Goal: Task Accomplishment & Management: Complete application form

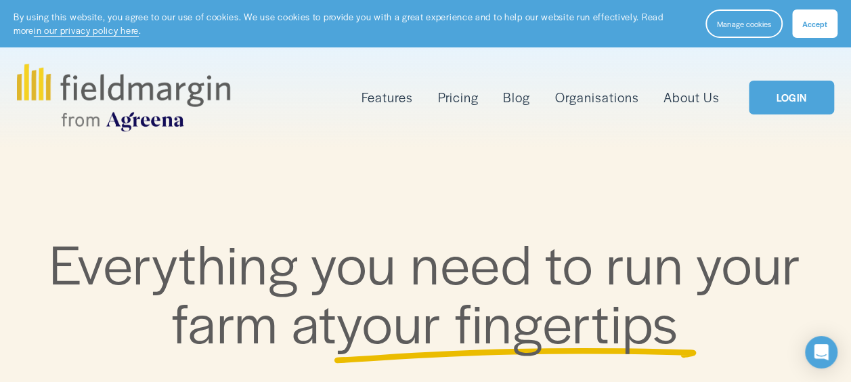
click at [819, 28] on span "Accept" at bounding box center [814, 23] width 25 height 11
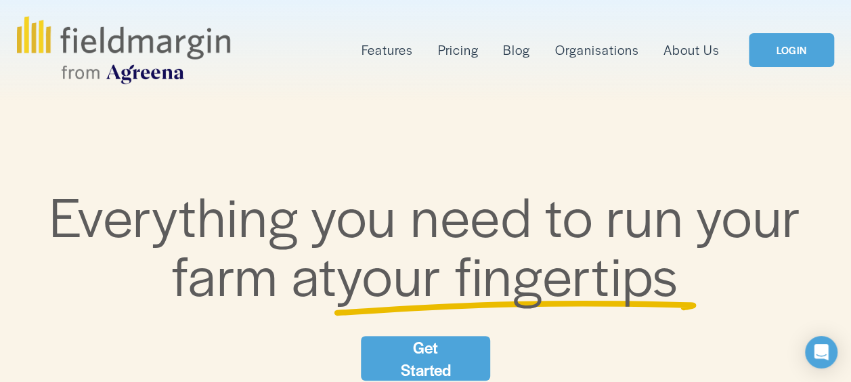
click at [430, 358] on link "Get Started" at bounding box center [426, 358] width 130 height 45
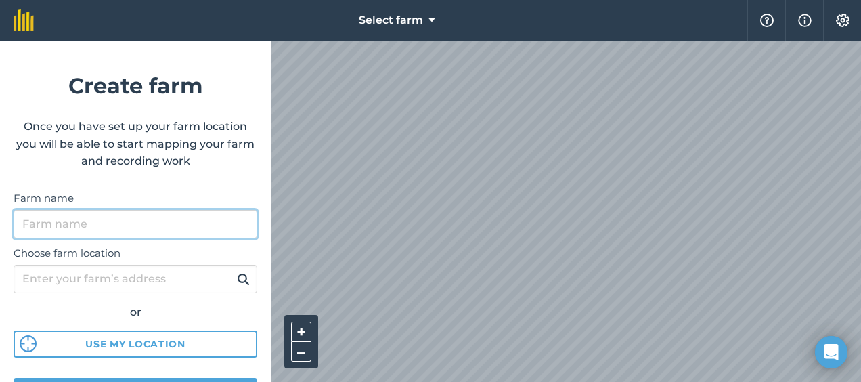
click at [202, 218] on input "Farm name" at bounding box center [136, 224] width 244 height 28
type input "Cam"
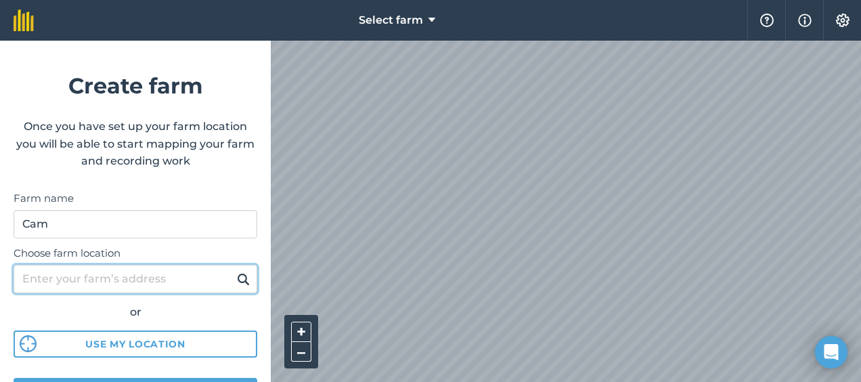
click at [148, 274] on input "Choose farm location" at bounding box center [136, 279] width 244 height 28
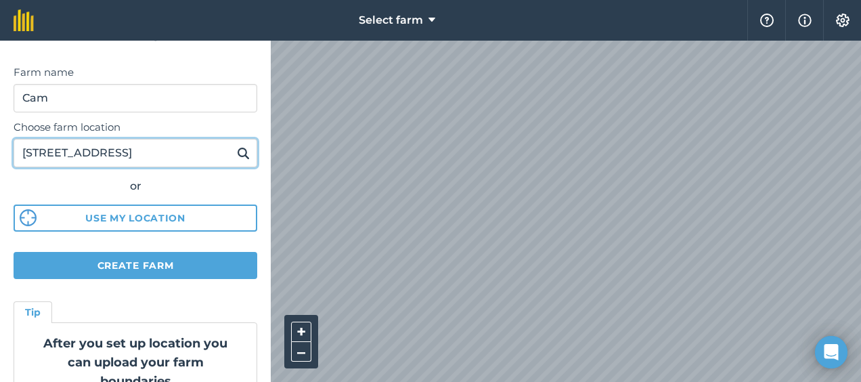
scroll to position [116, 0]
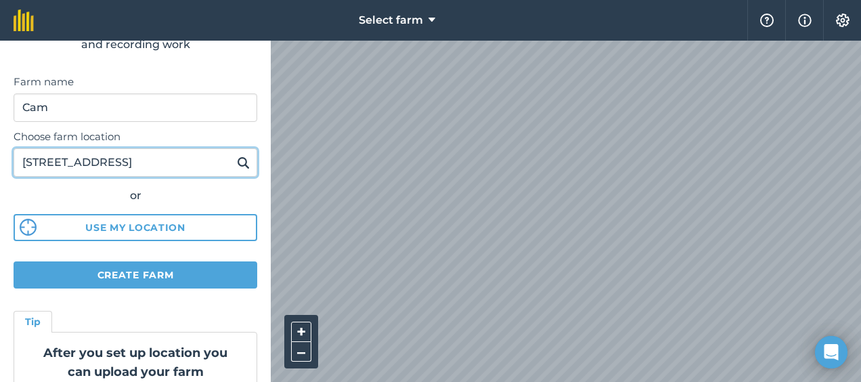
type input "12729 Honcut Road marysville ca 95901"
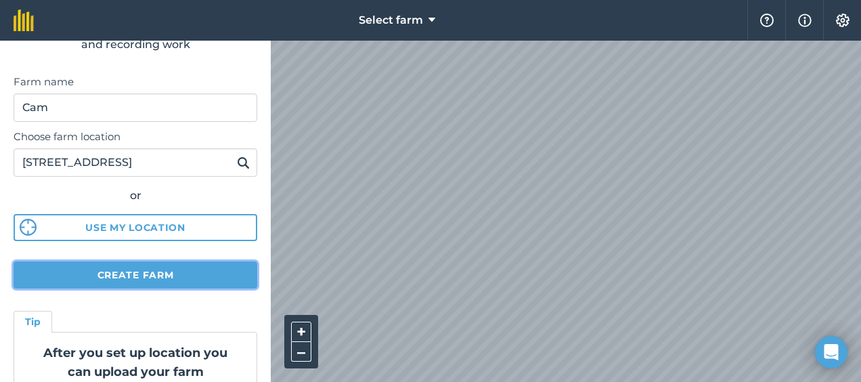
click at [150, 275] on button "Create farm" at bounding box center [136, 274] width 244 height 27
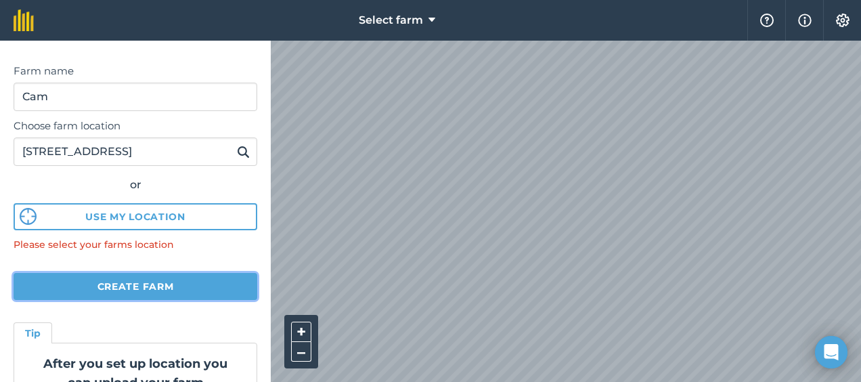
scroll to position [127, 0]
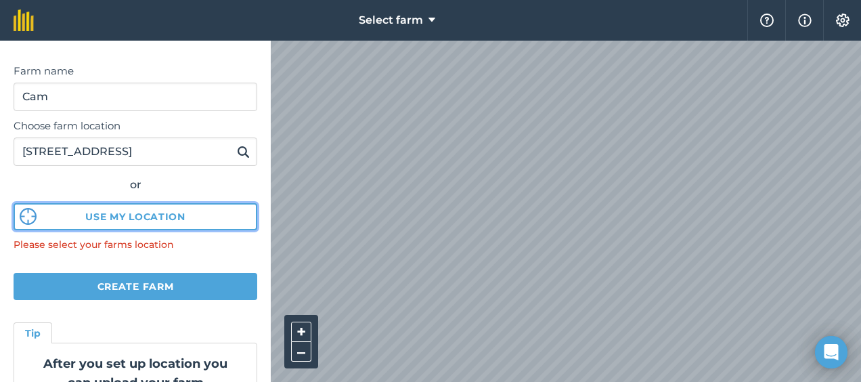
click at [108, 223] on button "Use my location" at bounding box center [136, 216] width 244 height 27
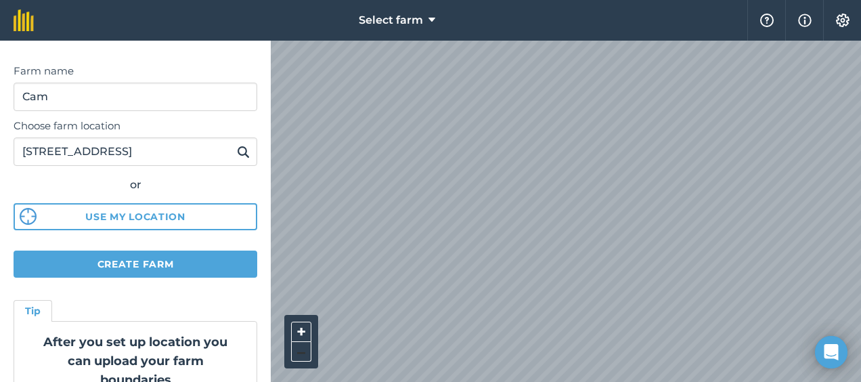
click at [303, 358] on button "–" at bounding box center [301, 352] width 20 height 20
click at [306, 334] on button "+" at bounding box center [301, 332] width 20 height 20
click at [295, 334] on button "+" at bounding box center [301, 332] width 20 height 20
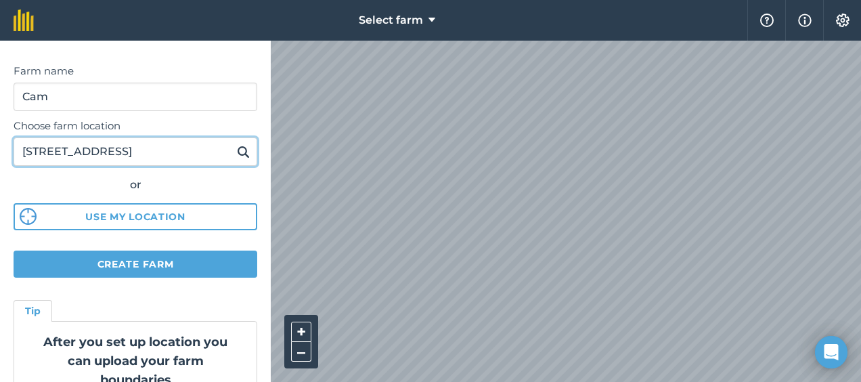
click at [189, 150] on input "12729 Honcut Road marysville ca 95901" at bounding box center [136, 151] width 244 height 28
click at [233, 143] on button at bounding box center [243, 152] width 21 height 18
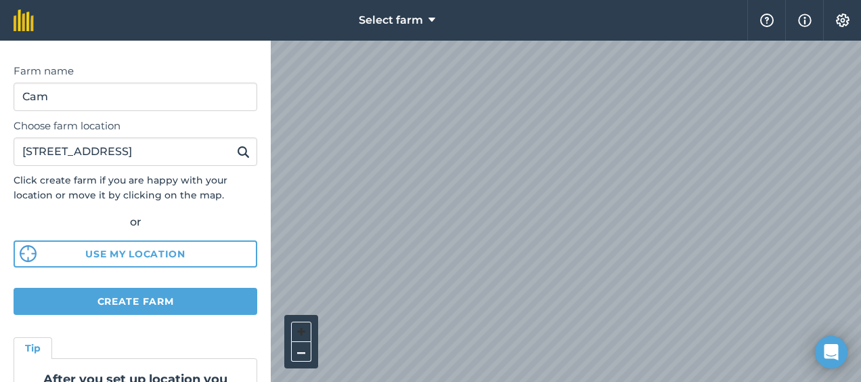
click at [297, 336] on button "+" at bounding box center [301, 332] width 20 height 20
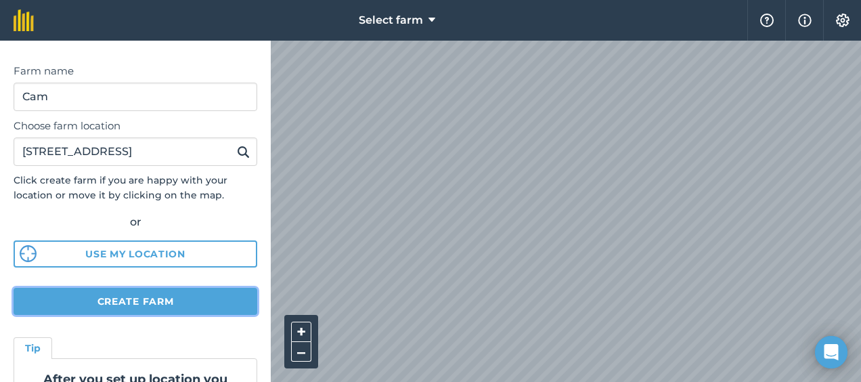
click at [189, 304] on button "Create farm" at bounding box center [136, 301] width 244 height 27
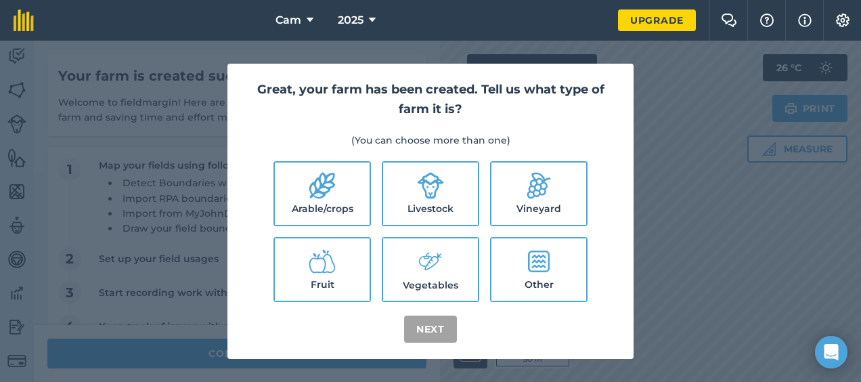
click at [423, 200] on label "Livestock" at bounding box center [430, 194] width 95 height 62
checkbox input "true"
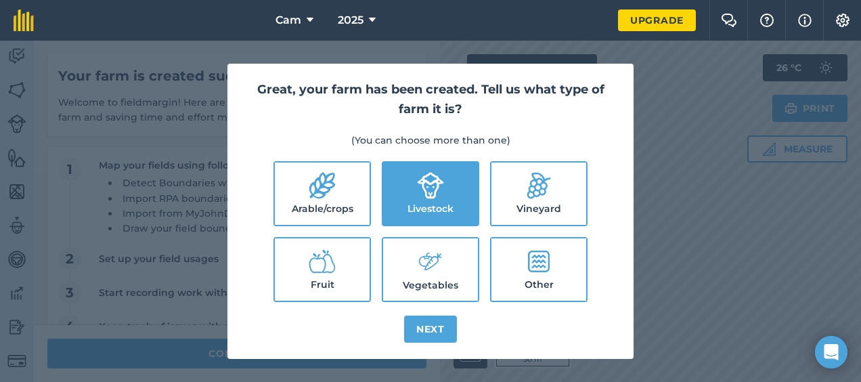
click at [337, 199] on label "Arable/crops" at bounding box center [322, 194] width 95 height 62
checkbox input "true"
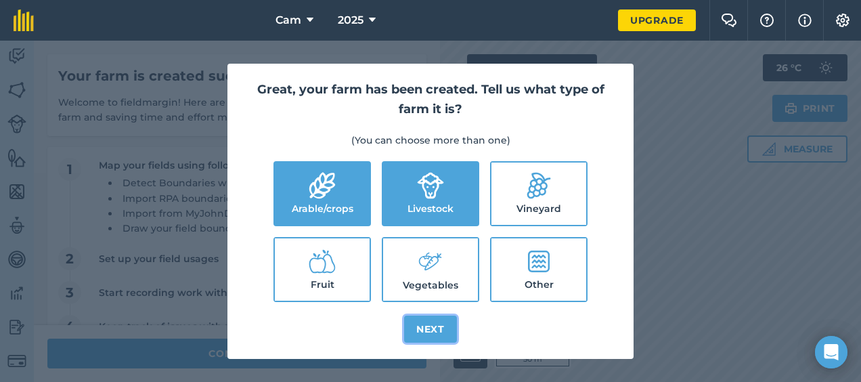
click at [431, 322] on button "Next" at bounding box center [430, 329] width 53 height 27
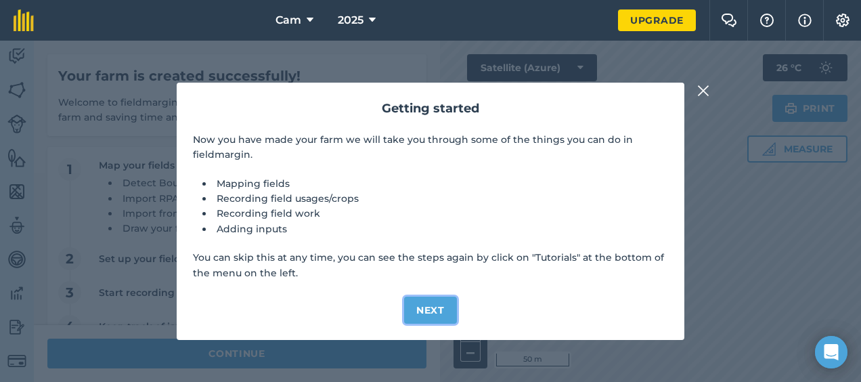
click at [435, 313] on button "Next" at bounding box center [430, 310] width 53 height 27
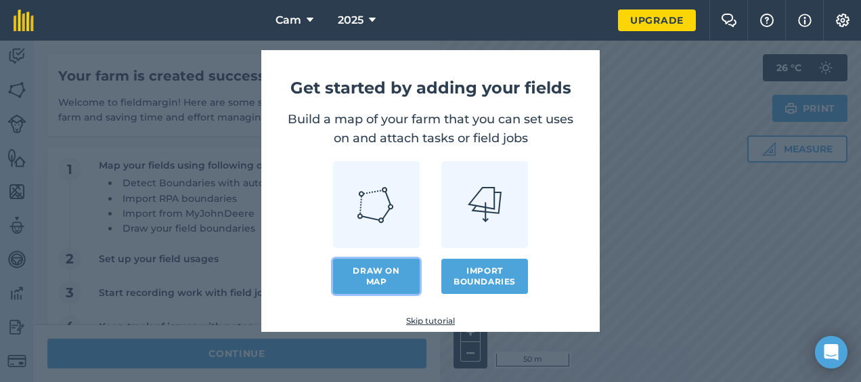
click at [391, 285] on link "Draw on map" at bounding box center [376, 276] width 87 height 35
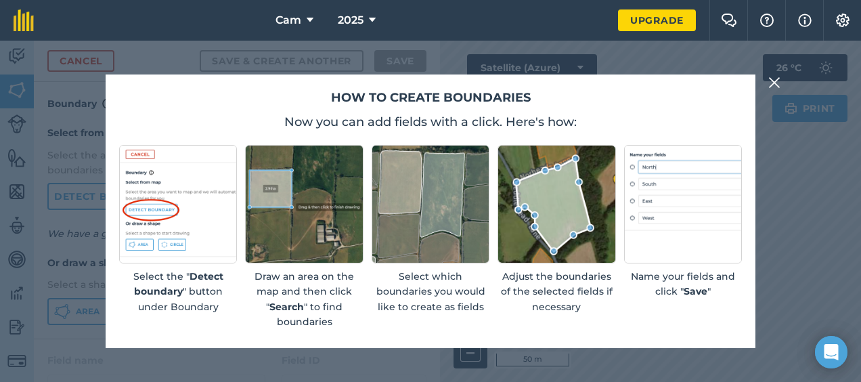
click at [776, 80] on img at bounding box center [774, 82] width 12 height 16
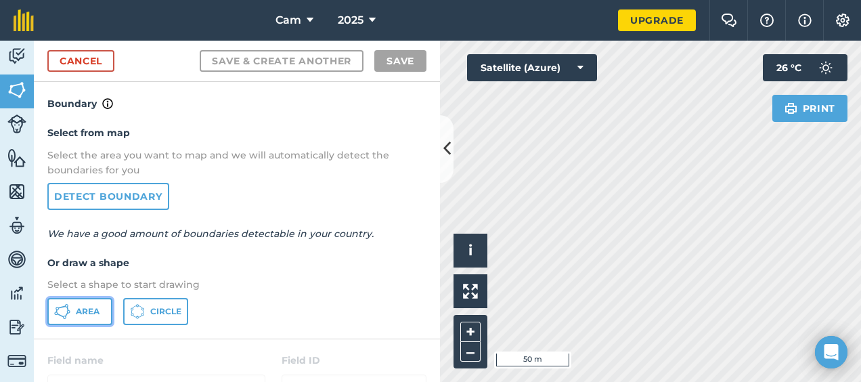
click at [93, 310] on span "Area" at bounding box center [88, 311] width 24 height 11
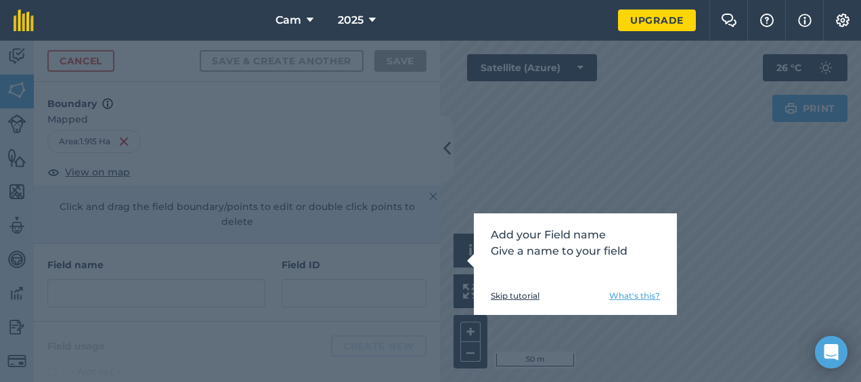
click at [498, 293] on link "Skip tutorial" at bounding box center [515, 295] width 49 height 11
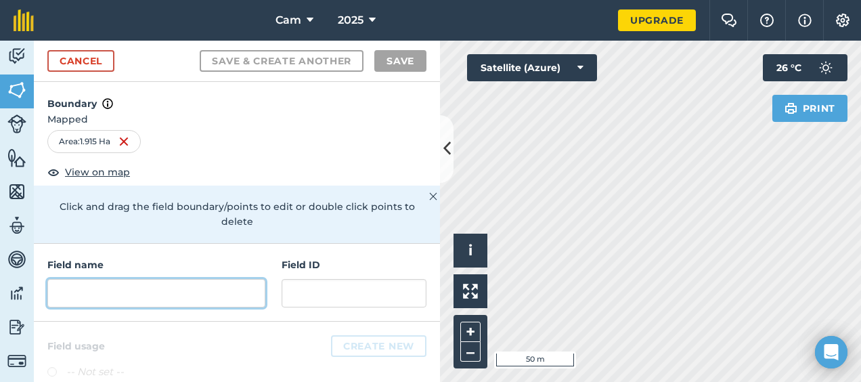
click at [208, 297] on input "text" at bounding box center [156, 293] width 218 height 28
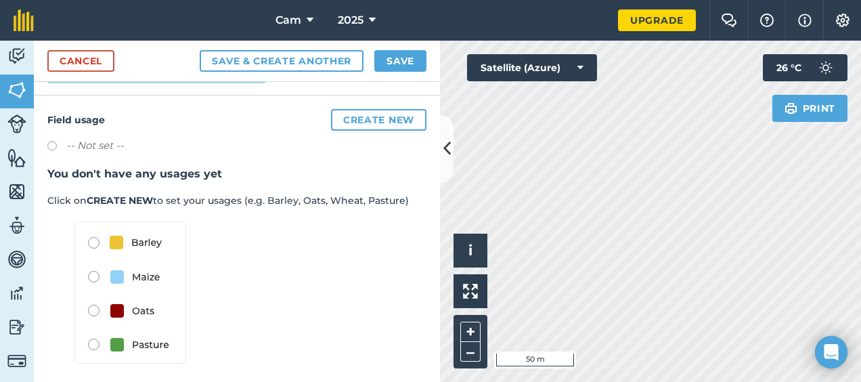
scroll to position [232, 0]
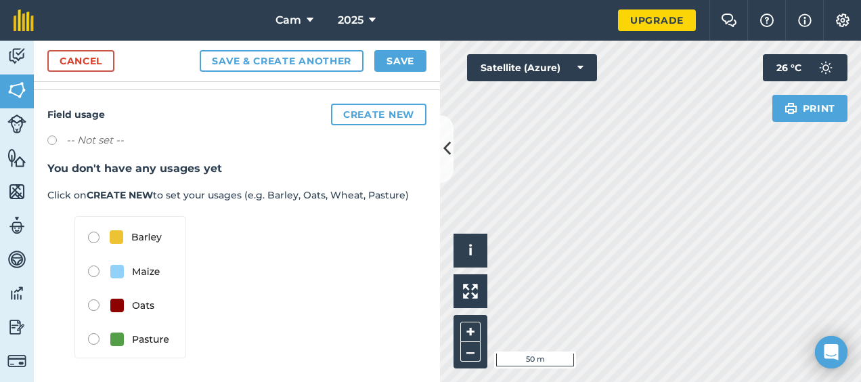
type input "2"
click at [99, 337] on img at bounding box center [130, 287] width 112 height 142
click at [89, 337] on img at bounding box center [130, 287] width 112 height 142
click at [93, 339] on img at bounding box center [130, 287] width 112 height 142
click at [51, 139] on label at bounding box center [56, 142] width 19 height 14
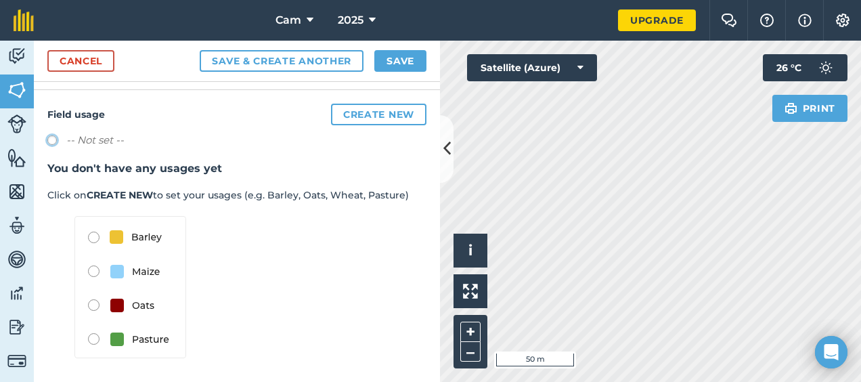
radio input "true"
click at [95, 339] on img at bounding box center [130, 287] width 112 height 142
click at [133, 340] on img at bounding box center [130, 287] width 112 height 142
click at [53, 137] on label at bounding box center [56, 142] width 19 height 14
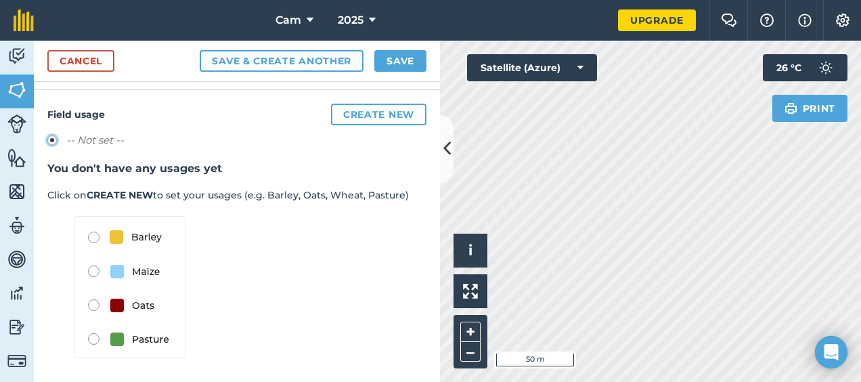
click at [353, 109] on button "Create new" at bounding box center [378, 115] width 95 height 22
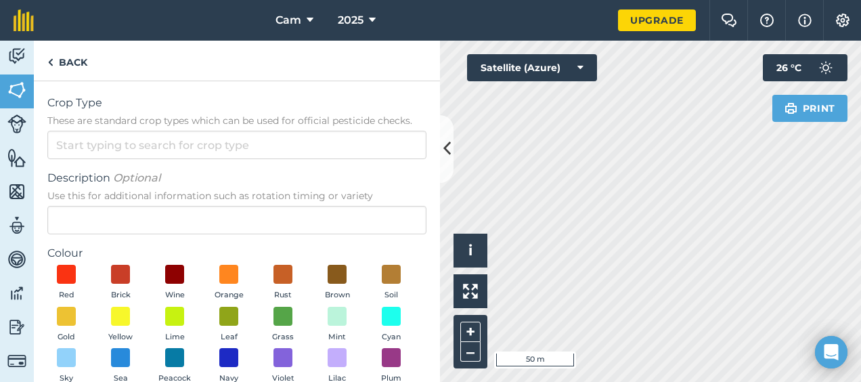
scroll to position [115, 0]
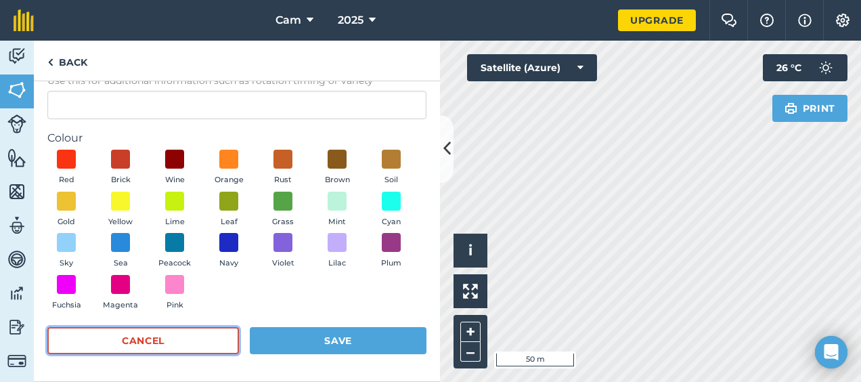
click at [226, 332] on button "Cancel" at bounding box center [143, 340] width 192 height 27
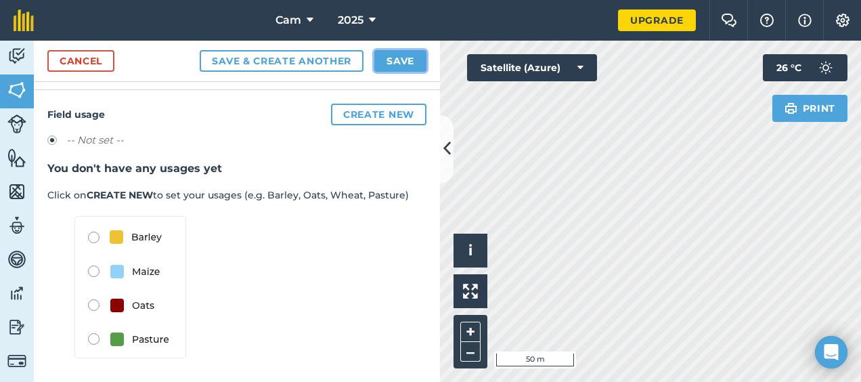
click at [406, 54] on button "Save" at bounding box center [400, 61] width 52 height 22
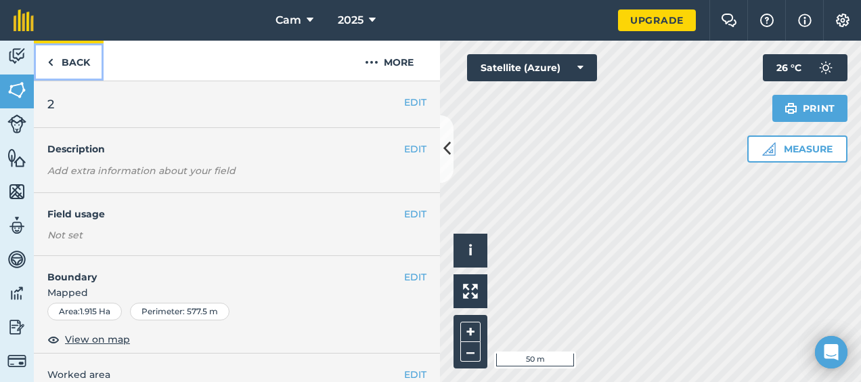
click at [66, 74] on link "Back" at bounding box center [69, 61] width 70 height 40
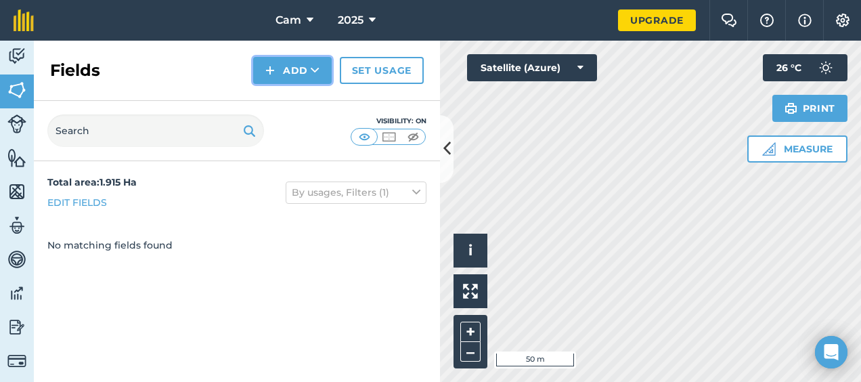
click at [305, 62] on button "Add" at bounding box center [292, 70] width 79 height 27
click at [299, 102] on link "Draw" at bounding box center [292, 101] width 74 height 30
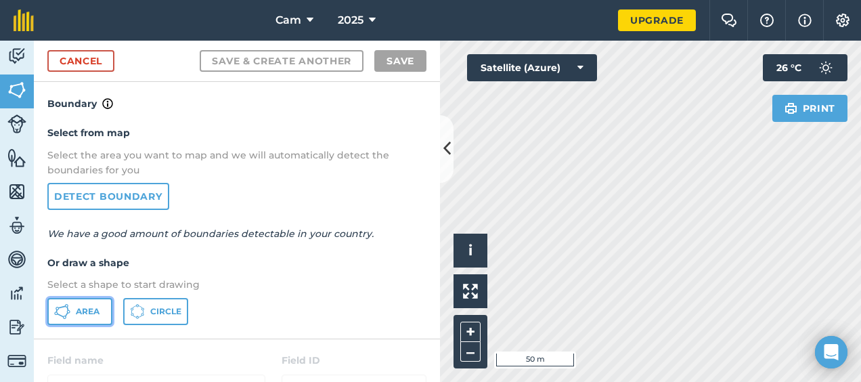
click at [91, 306] on span "Area" at bounding box center [88, 311] width 24 height 11
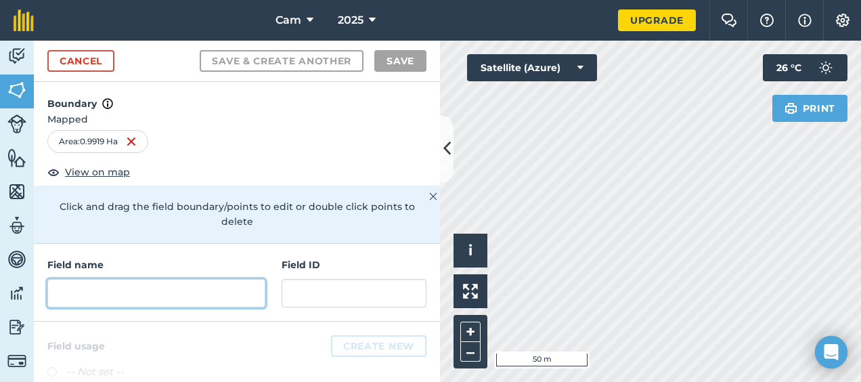
click at [223, 299] on input "text" at bounding box center [156, 293] width 218 height 28
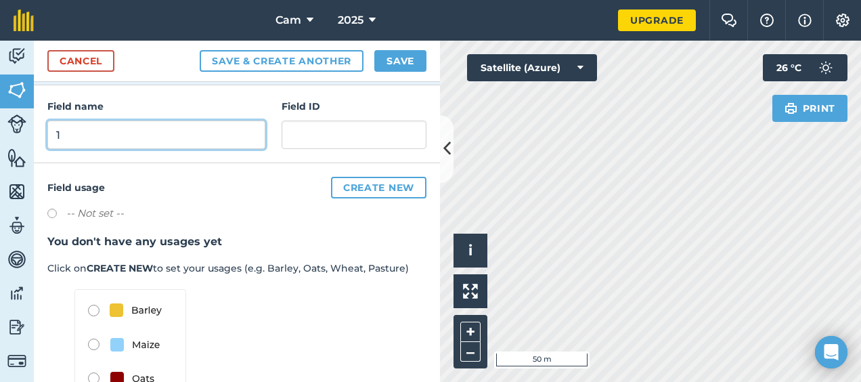
scroll to position [159, 0]
type input "1"
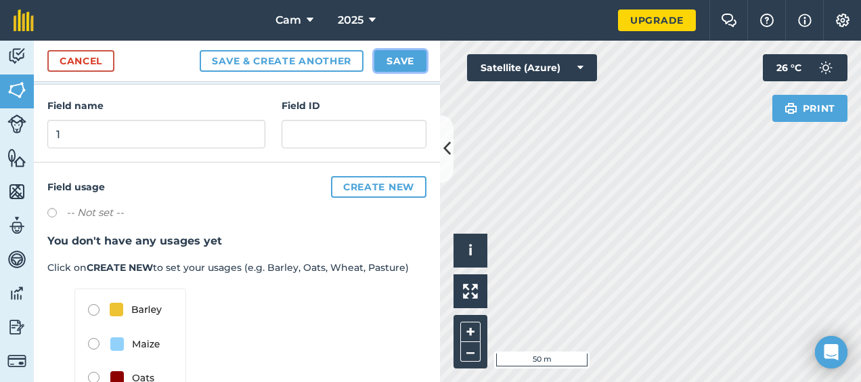
click at [409, 60] on button "Save" at bounding box center [400, 61] width 52 height 22
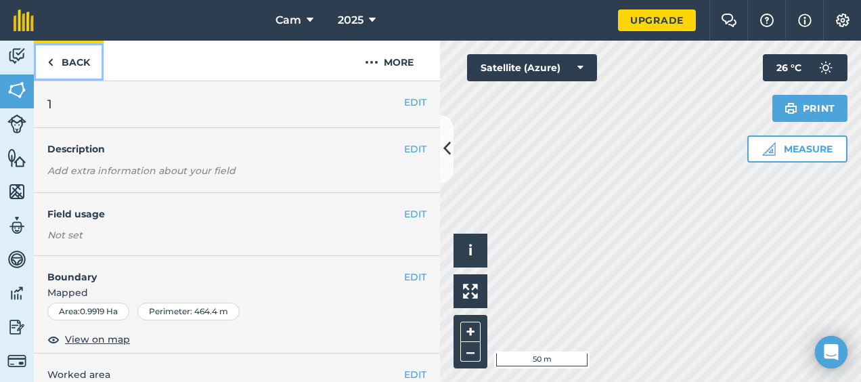
click at [79, 65] on link "Back" at bounding box center [69, 61] width 70 height 40
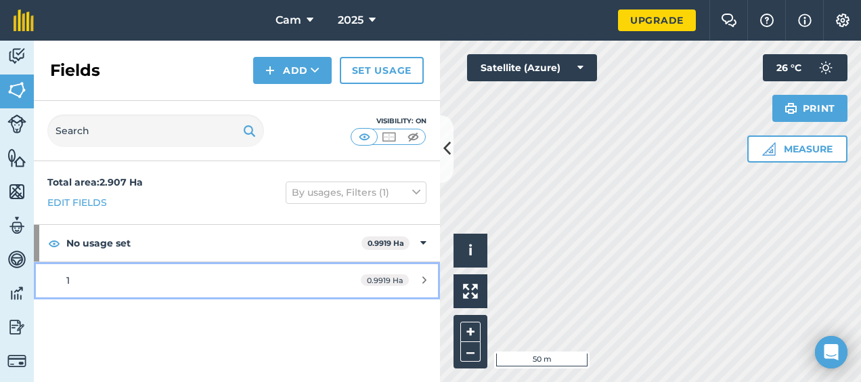
click at [422, 284] on div "0.9919 Ha" at bounding box center [393, 280] width 93 height 11
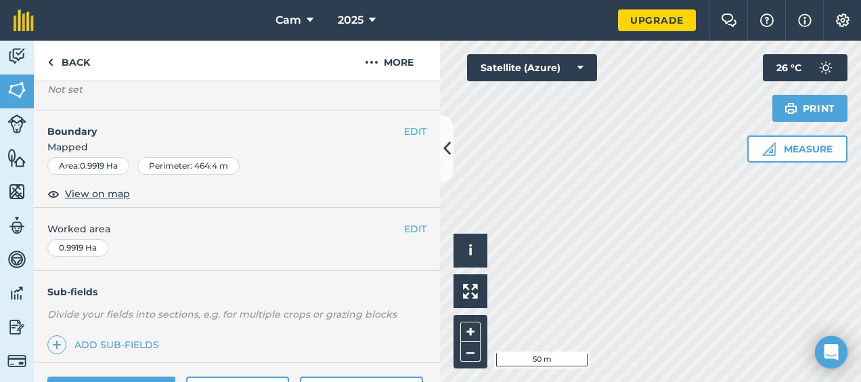
scroll to position [146, 0]
click at [408, 129] on button "EDIT" at bounding box center [415, 130] width 22 height 15
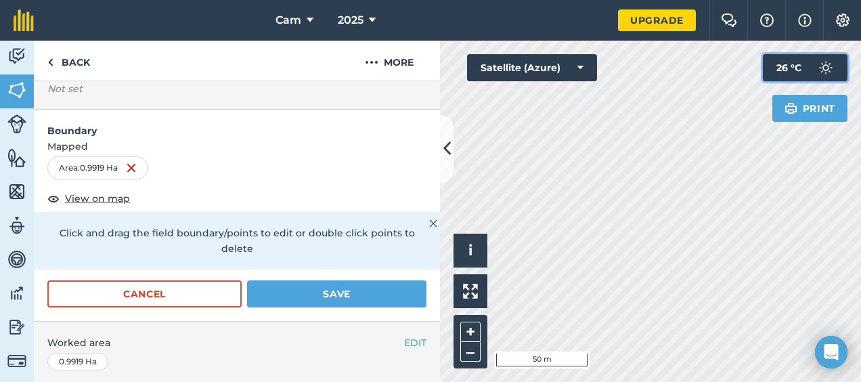
click at [783, 70] on span "26 ° C" at bounding box center [789, 67] width 25 height 27
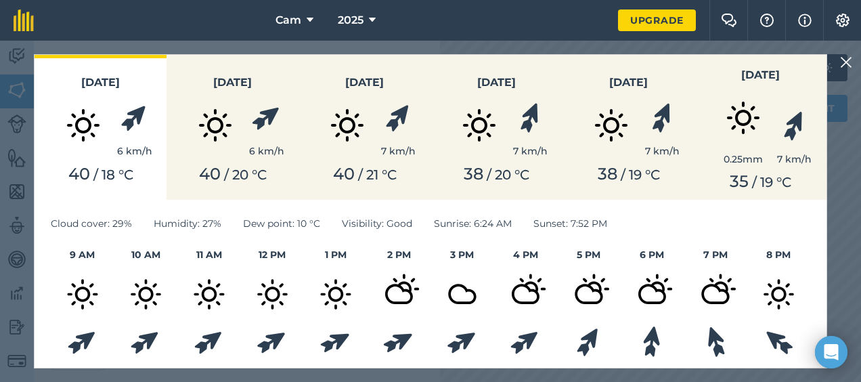
click at [851, 64] on img at bounding box center [846, 62] width 12 height 16
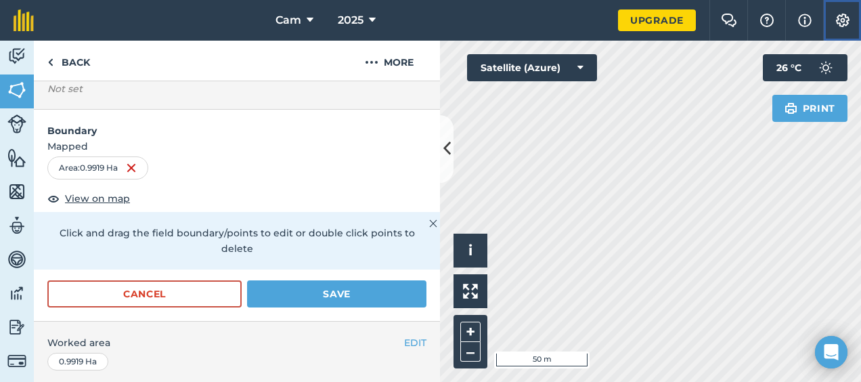
click at [843, 23] on img at bounding box center [843, 21] width 16 height 14
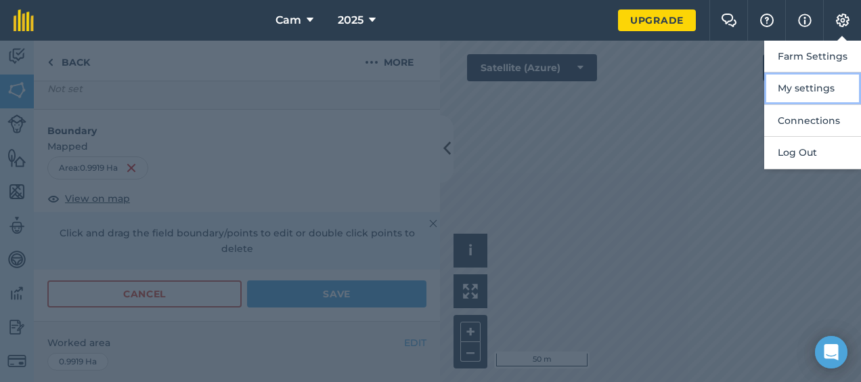
click at [804, 81] on button "My settings" at bounding box center [812, 88] width 97 height 32
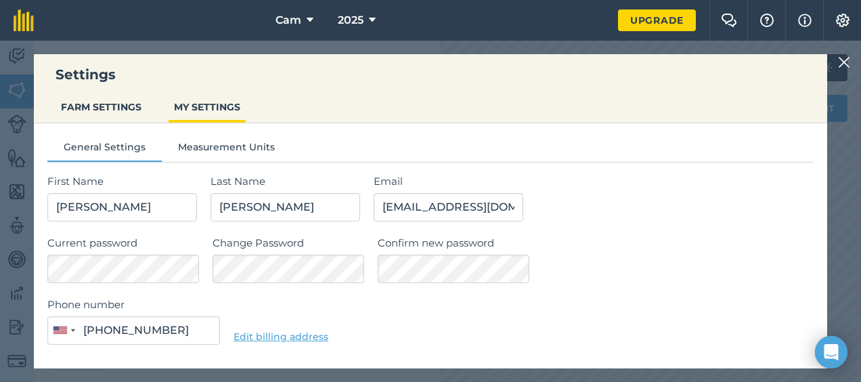
type input "(209) 323-0132"
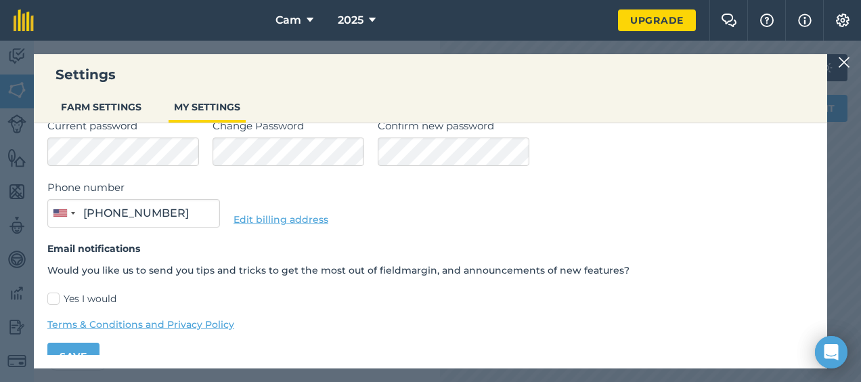
scroll to position [137, 0]
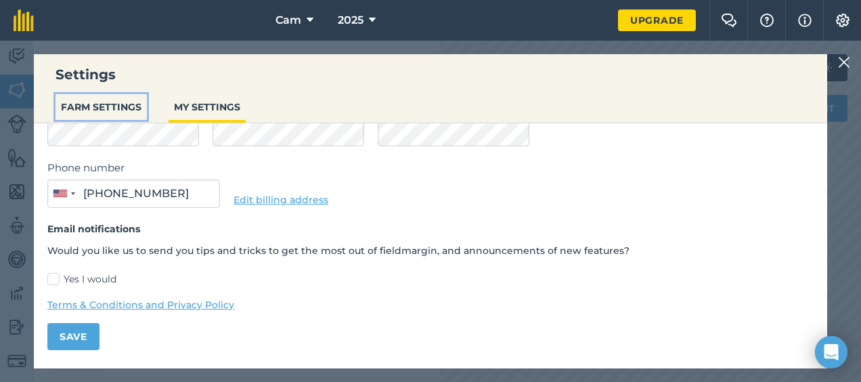
click at [112, 110] on button "FARM SETTINGS" at bounding box center [101, 107] width 91 height 26
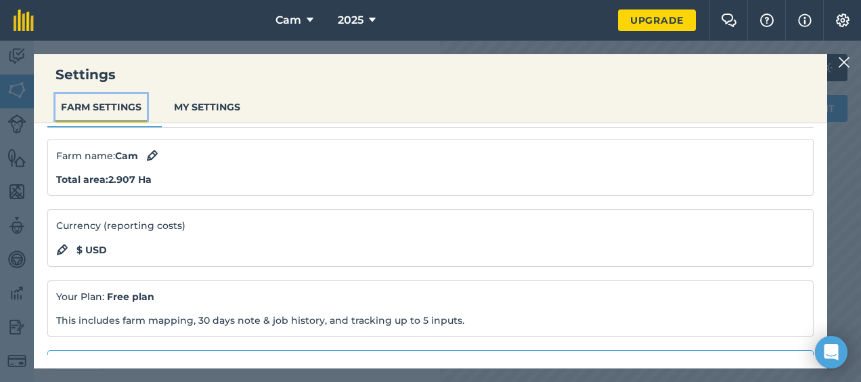
scroll to position [0, 0]
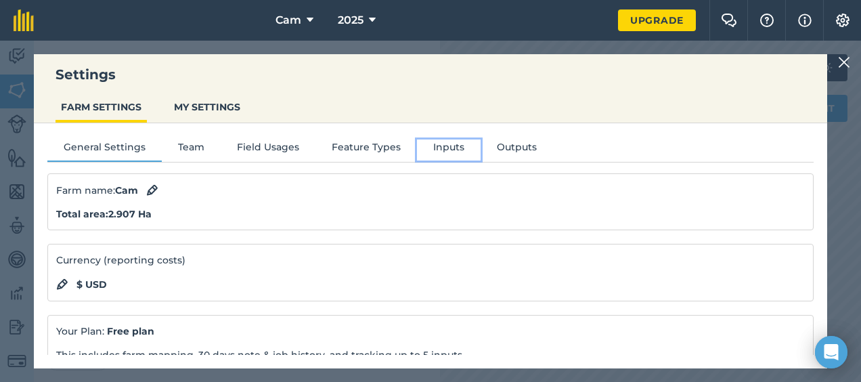
click at [446, 148] on button "Inputs" at bounding box center [449, 149] width 64 height 20
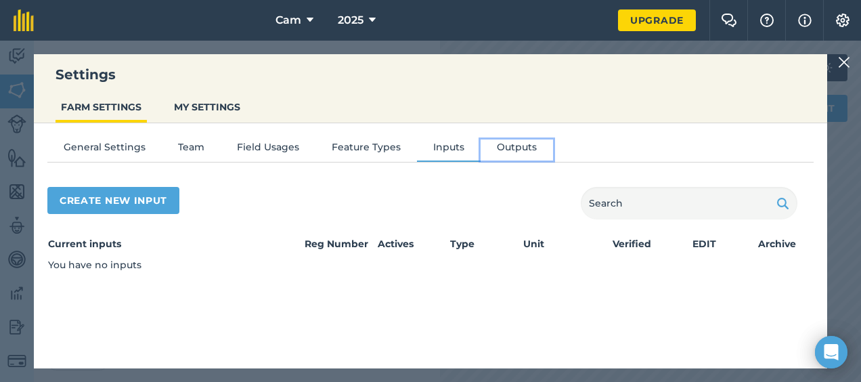
click at [498, 145] on button "Outputs" at bounding box center [517, 149] width 72 height 20
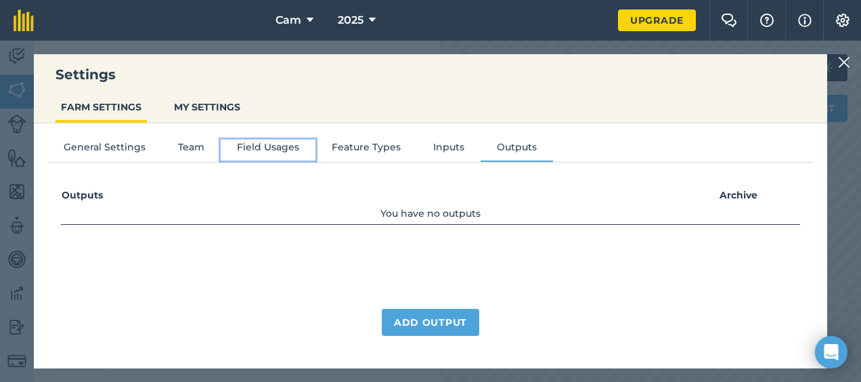
click at [276, 145] on button "Field Usages" at bounding box center [268, 149] width 95 height 20
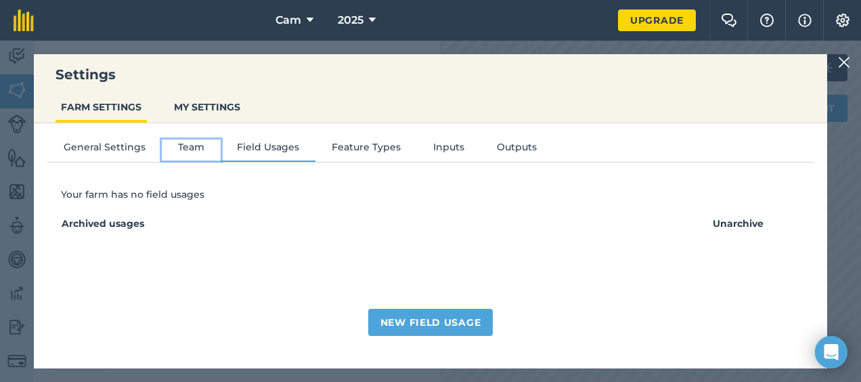
click at [196, 146] on button "Team" at bounding box center [191, 149] width 59 height 20
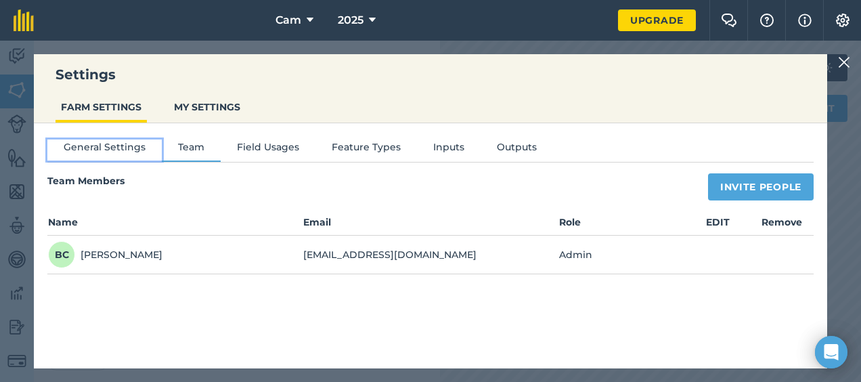
click at [127, 145] on button "General Settings" at bounding box center [104, 149] width 114 height 20
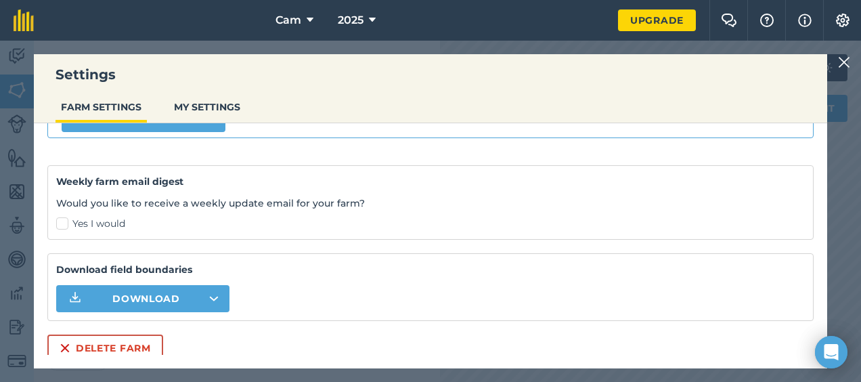
scroll to position [402, 0]
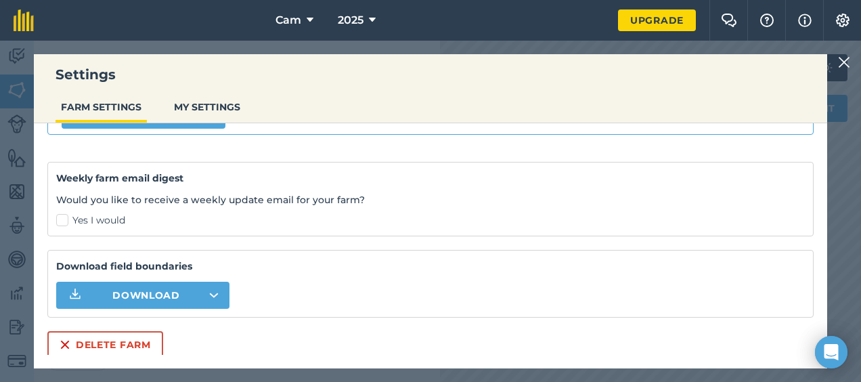
click at [842, 64] on img at bounding box center [844, 62] width 12 height 16
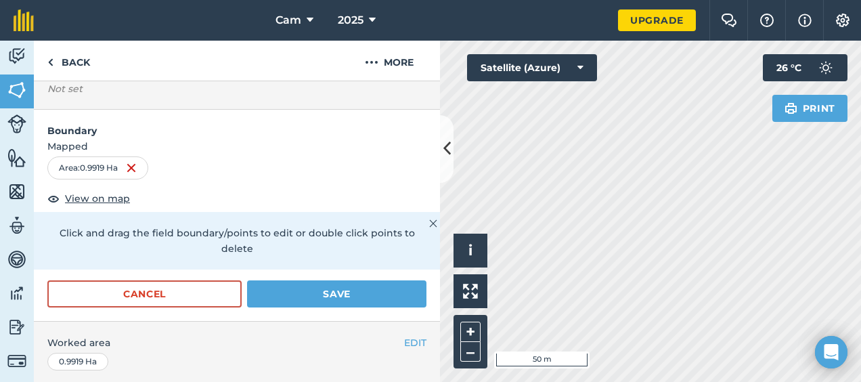
click at [98, 163] on div "Area : 0.9919 Ha" at bounding box center [97, 167] width 101 height 23
click at [261, 186] on form "Boundary Mapped Area : 0.9919 Ha View on map Click and drag the field boundary/…" at bounding box center [237, 215] width 406 height 211
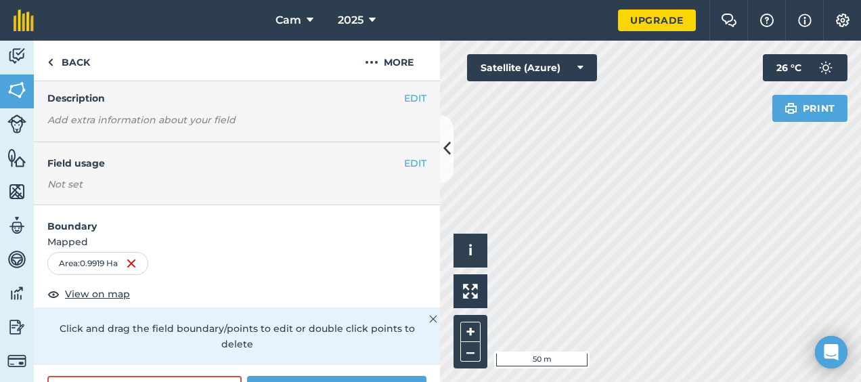
scroll to position [35, 0]
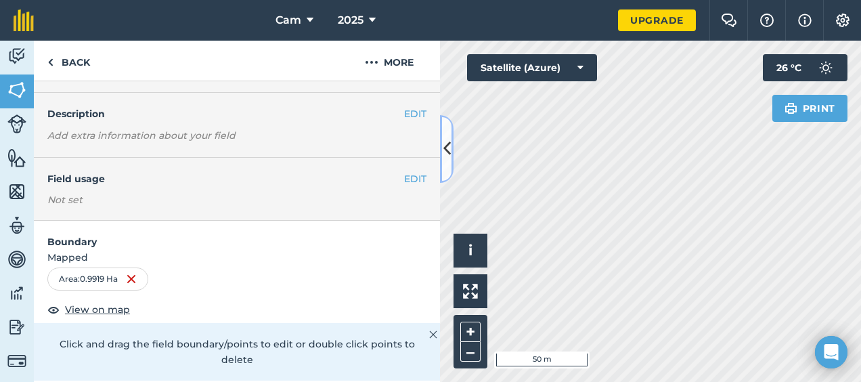
click at [443, 141] on icon at bounding box center [446, 149] width 7 height 24
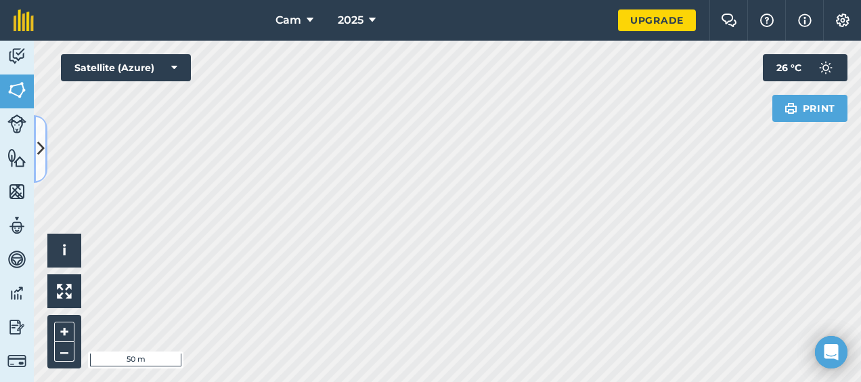
click at [41, 151] on icon at bounding box center [40, 149] width 7 height 24
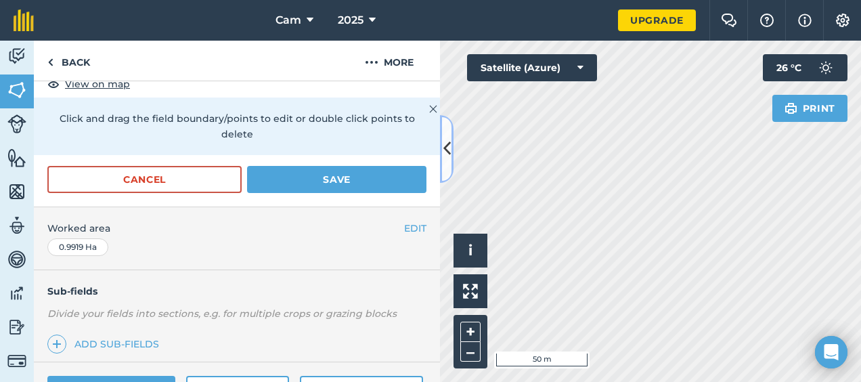
scroll to position [261, 0]
click at [353, 179] on button "Save" at bounding box center [336, 178] width 179 height 27
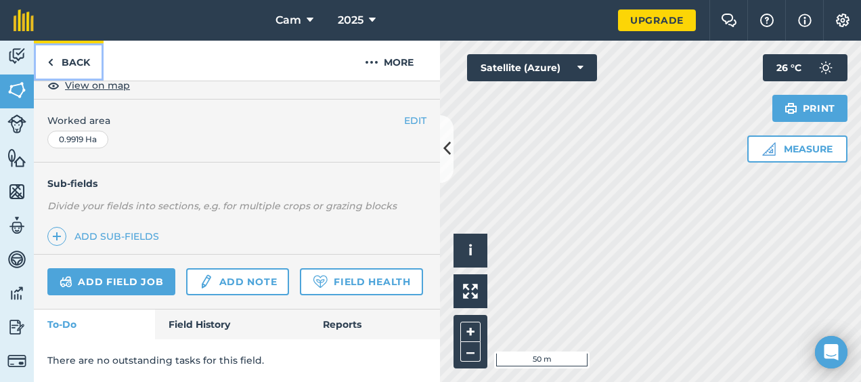
click at [70, 65] on link "Back" at bounding box center [69, 61] width 70 height 40
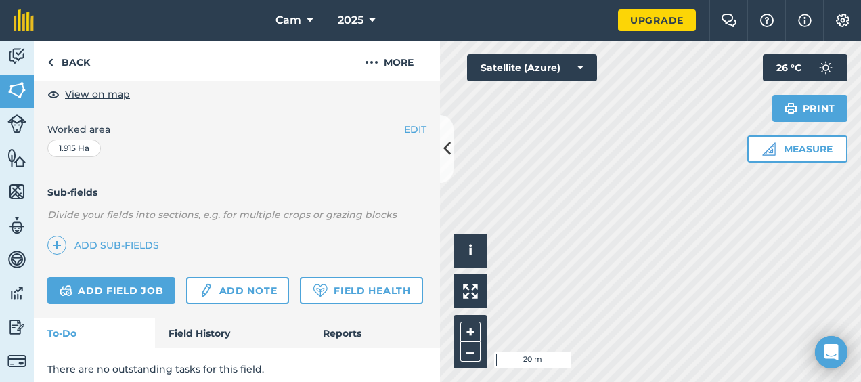
scroll to position [242, 0]
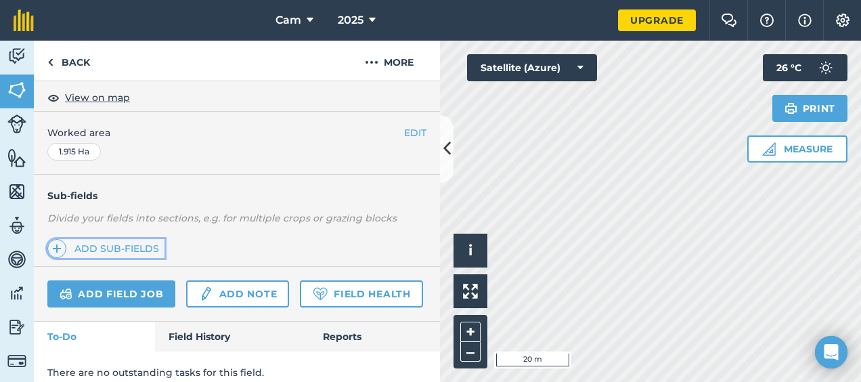
click at [134, 244] on link "Add sub-fields" at bounding box center [105, 248] width 117 height 19
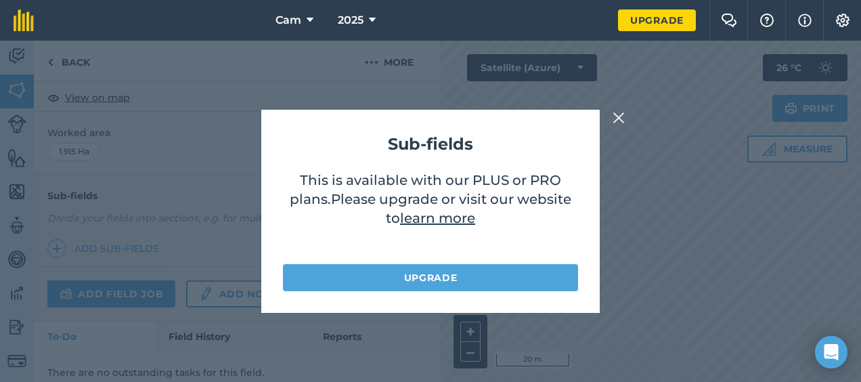
click at [623, 118] on img at bounding box center [619, 118] width 12 height 16
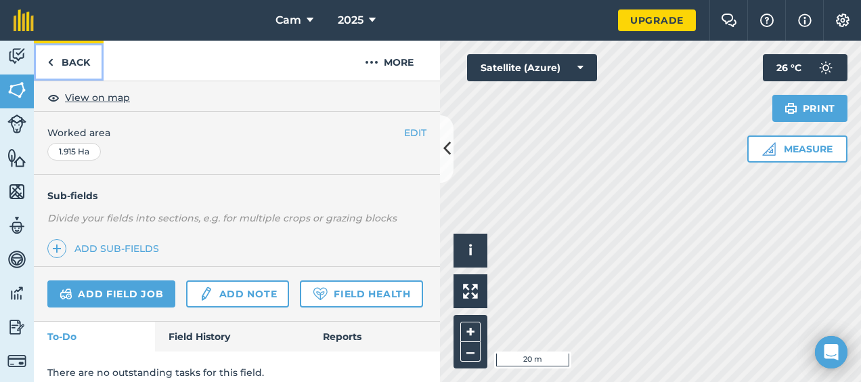
click at [83, 64] on link "Back" at bounding box center [69, 61] width 70 height 40
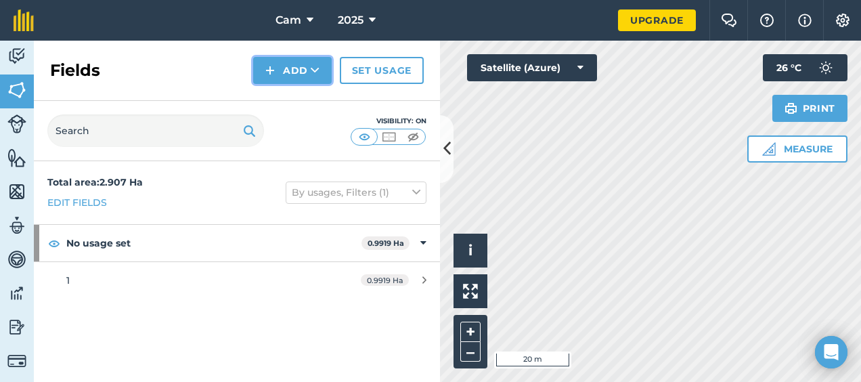
click at [313, 72] on icon at bounding box center [315, 71] width 9 height 14
click at [305, 99] on link "Draw" at bounding box center [292, 101] width 74 height 30
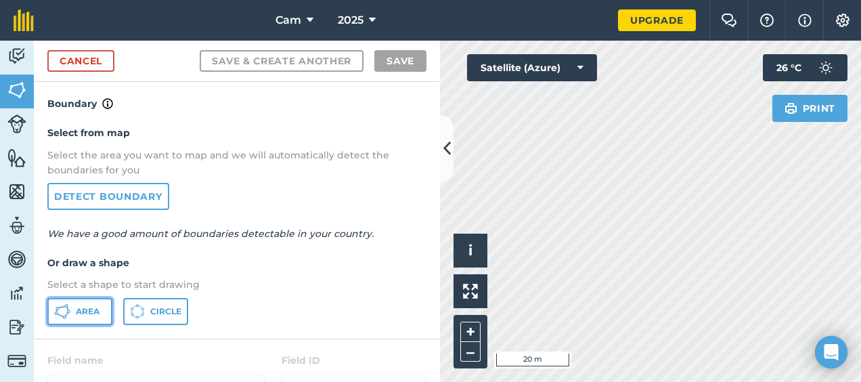
click at [93, 307] on span "Area" at bounding box center [88, 311] width 24 height 11
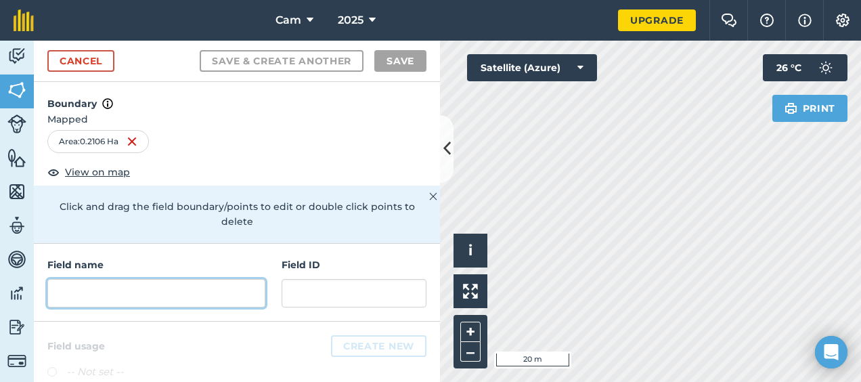
click at [144, 288] on input "text" at bounding box center [156, 293] width 218 height 28
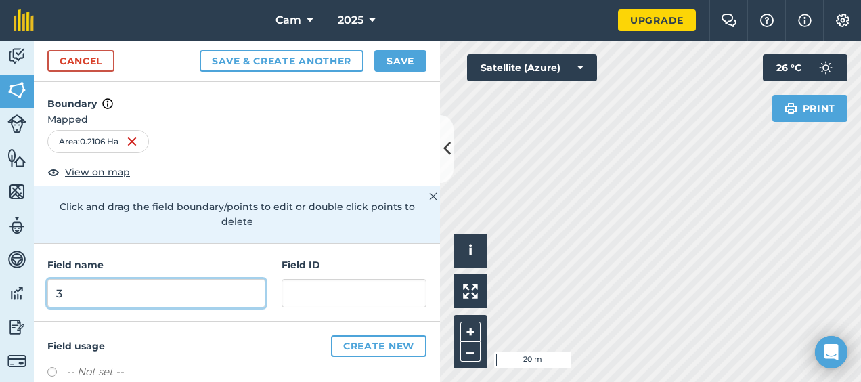
type input "3"
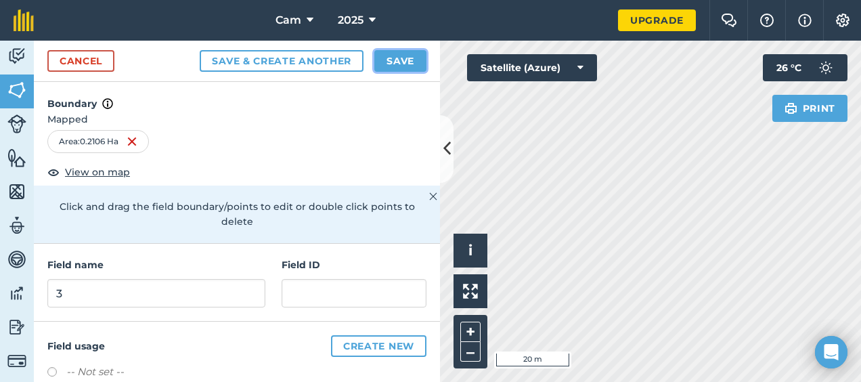
click at [408, 66] on button "Save" at bounding box center [400, 61] width 52 height 22
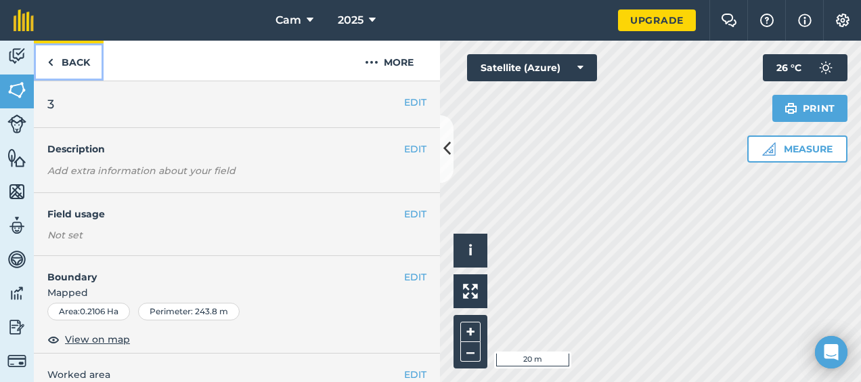
click at [81, 56] on link "Back" at bounding box center [69, 61] width 70 height 40
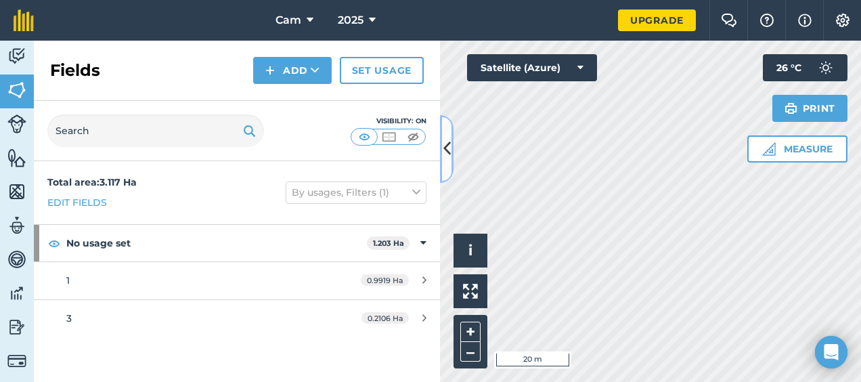
click at [448, 141] on icon at bounding box center [446, 149] width 7 height 24
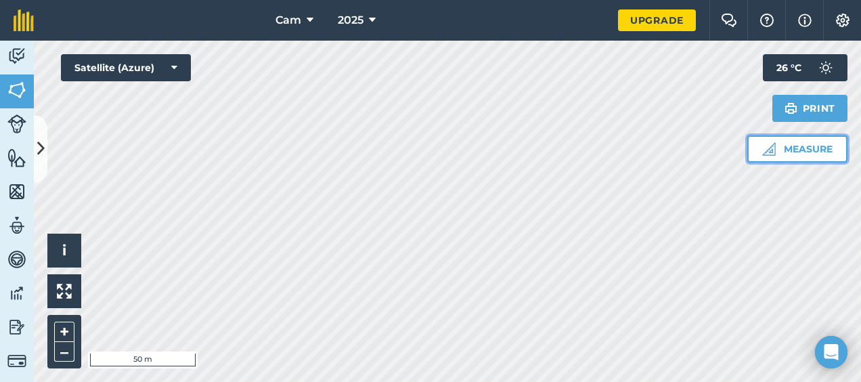
click at [779, 150] on button "Measure" at bounding box center [798, 148] width 100 height 27
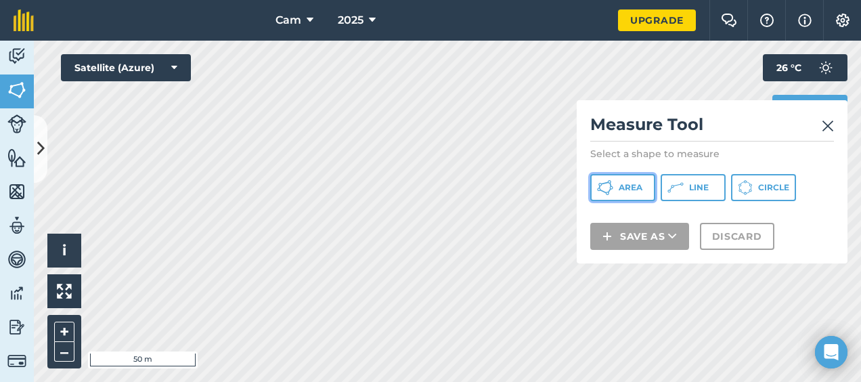
click at [636, 185] on span "Area" at bounding box center [631, 187] width 24 height 11
click at [827, 126] on img at bounding box center [828, 126] width 12 height 16
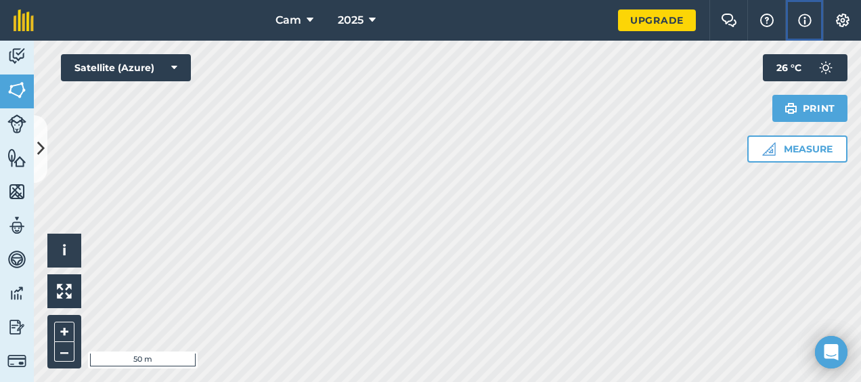
click at [808, 24] on img at bounding box center [805, 20] width 14 height 16
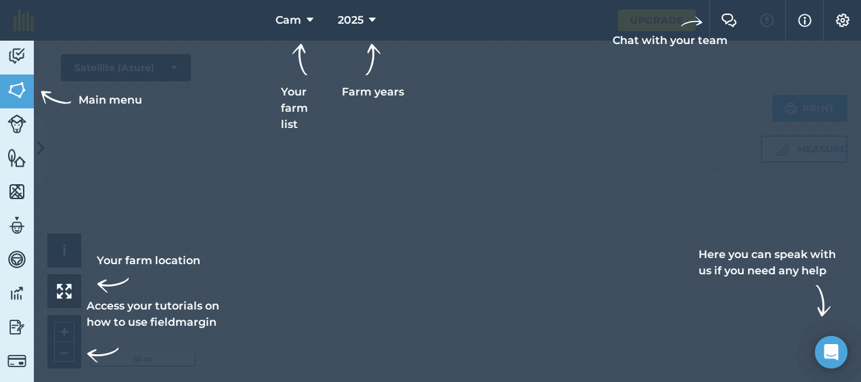
click at [775, 23] on div at bounding box center [430, 20] width 861 height 41
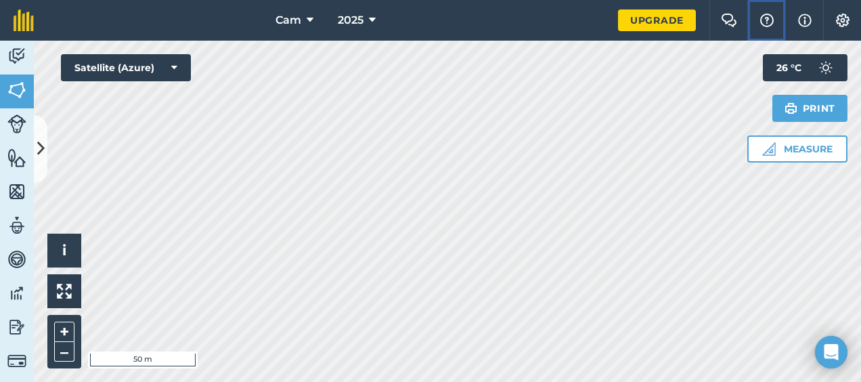
click at [775, 23] on button "Help" at bounding box center [767, 20] width 38 height 41
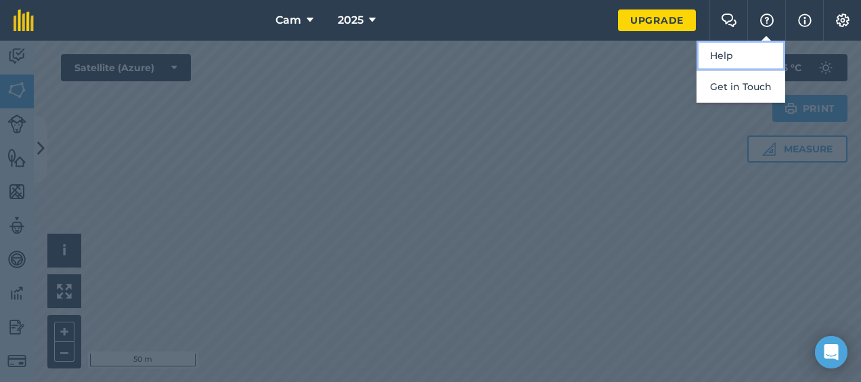
click at [758, 58] on link "Help" at bounding box center [741, 56] width 89 height 30
click at [434, 102] on div at bounding box center [430, 211] width 861 height 341
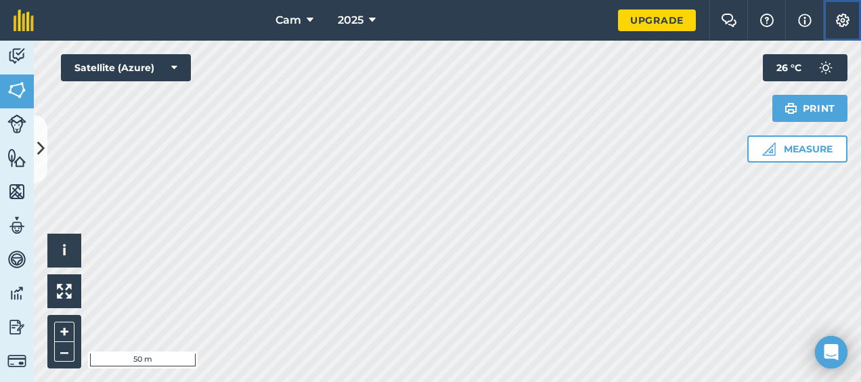
click at [840, 22] on img at bounding box center [843, 21] width 16 height 14
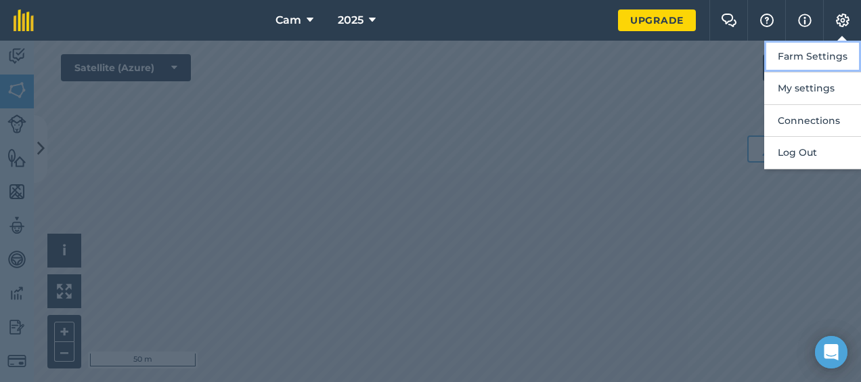
click at [829, 58] on button "Farm Settings" at bounding box center [812, 57] width 97 height 32
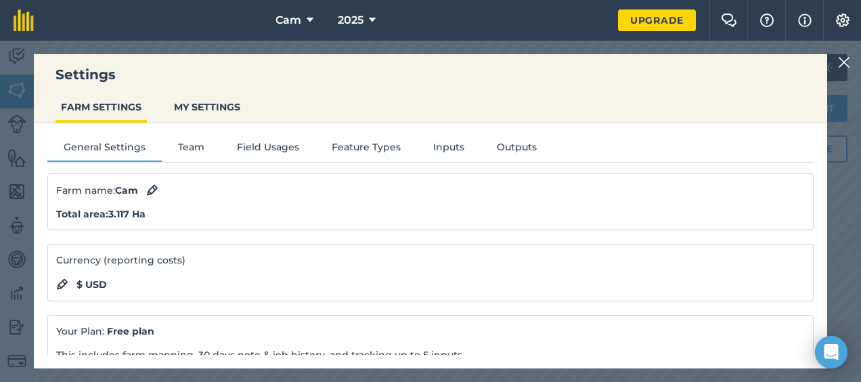
click at [235, 199] on div "Farm name : Cam Total area : 3.117 Ha" at bounding box center [430, 202] width 766 height 58
click at [152, 188] on img at bounding box center [152, 190] width 12 height 16
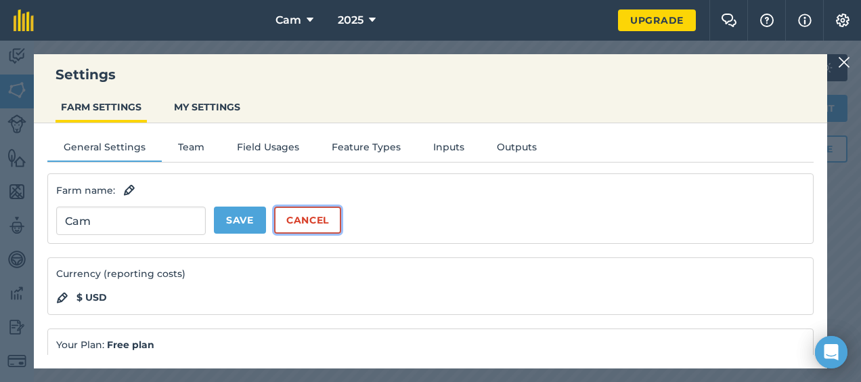
click at [299, 213] on button "Cancel" at bounding box center [307, 220] width 67 height 27
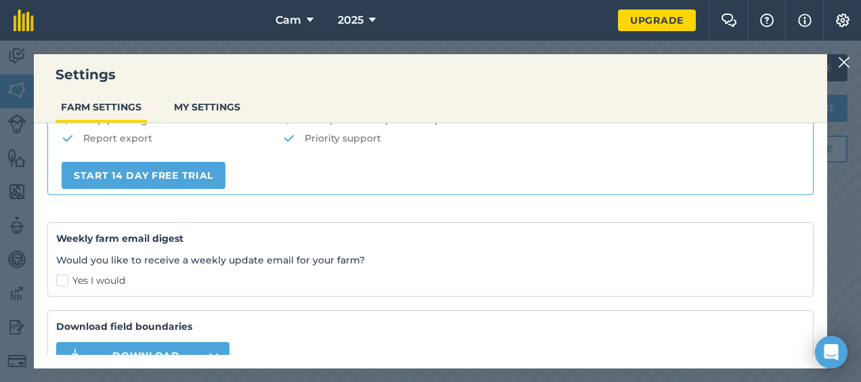
scroll to position [402, 0]
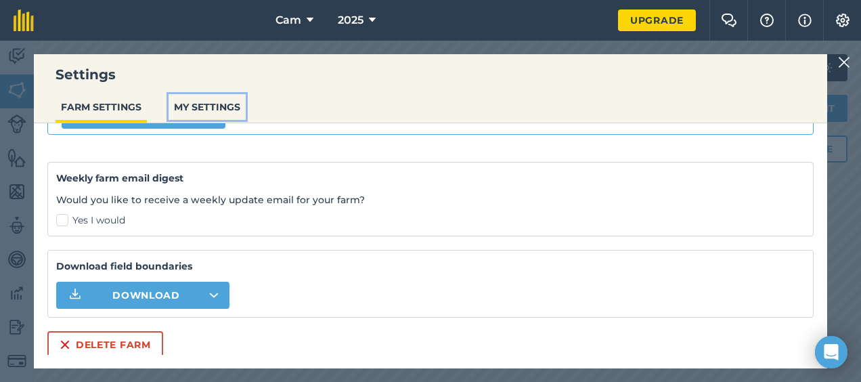
click at [229, 111] on button "MY SETTINGS" at bounding box center [207, 107] width 77 height 26
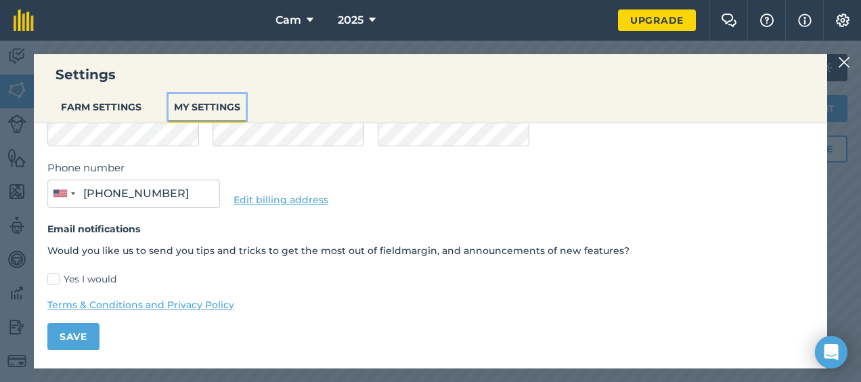
scroll to position [0, 0]
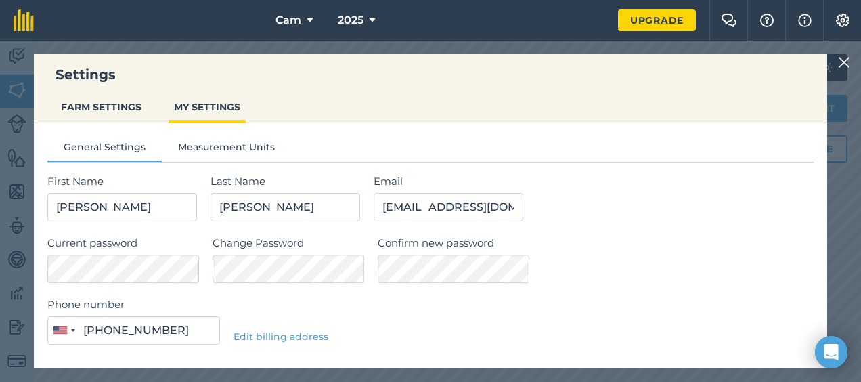
click at [843, 61] on img at bounding box center [844, 62] width 12 height 16
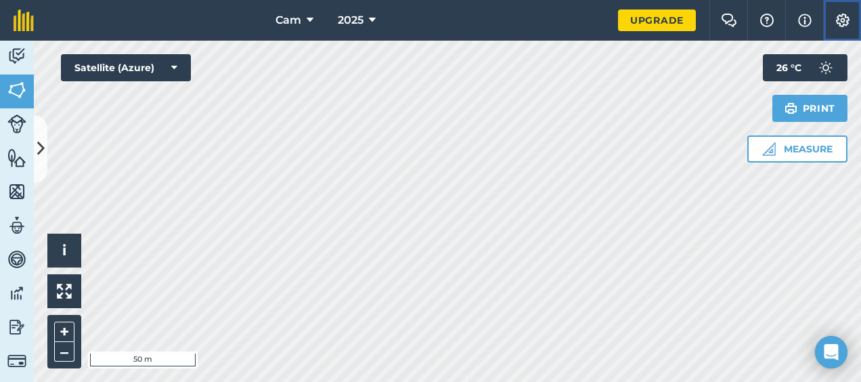
click at [845, 19] on img at bounding box center [843, 21] width 16 height 14
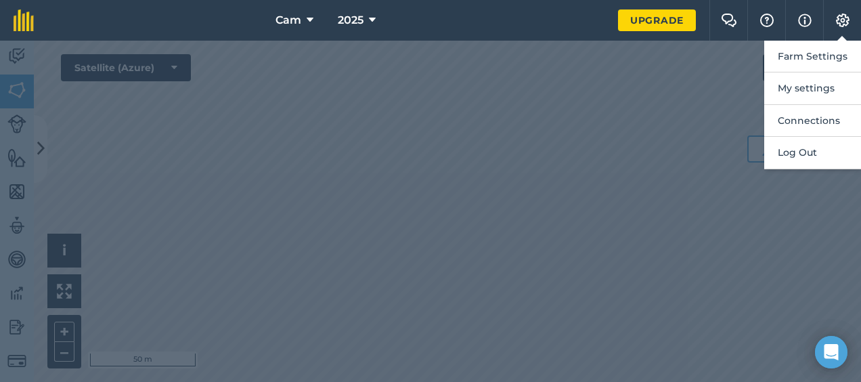
click at [720, 150] on div at bounding box center [430, 211] width 861 height 341
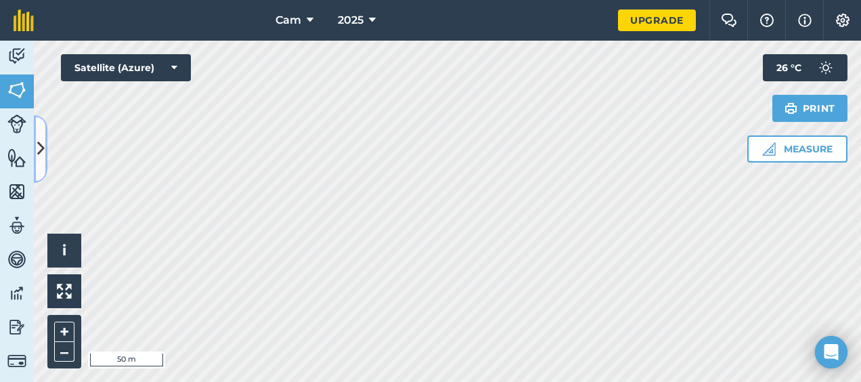
click at [43, 142] on icon at bounding box center [40, 149] width 7 height 24
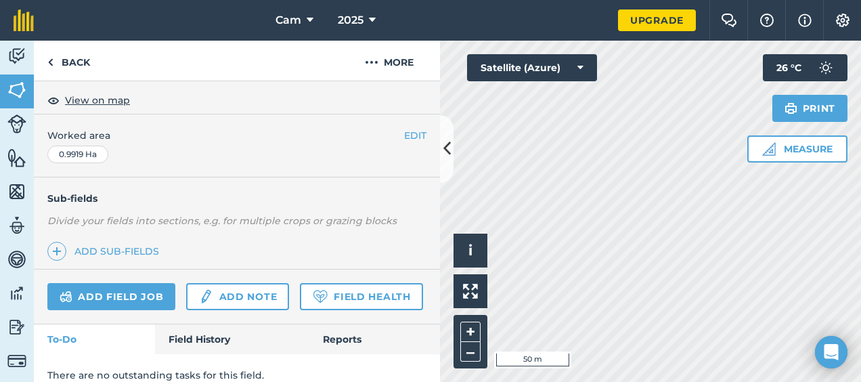
scroll to position [288, 0]
